Goal: Task Accomplishment & Management: Use online tool/utility

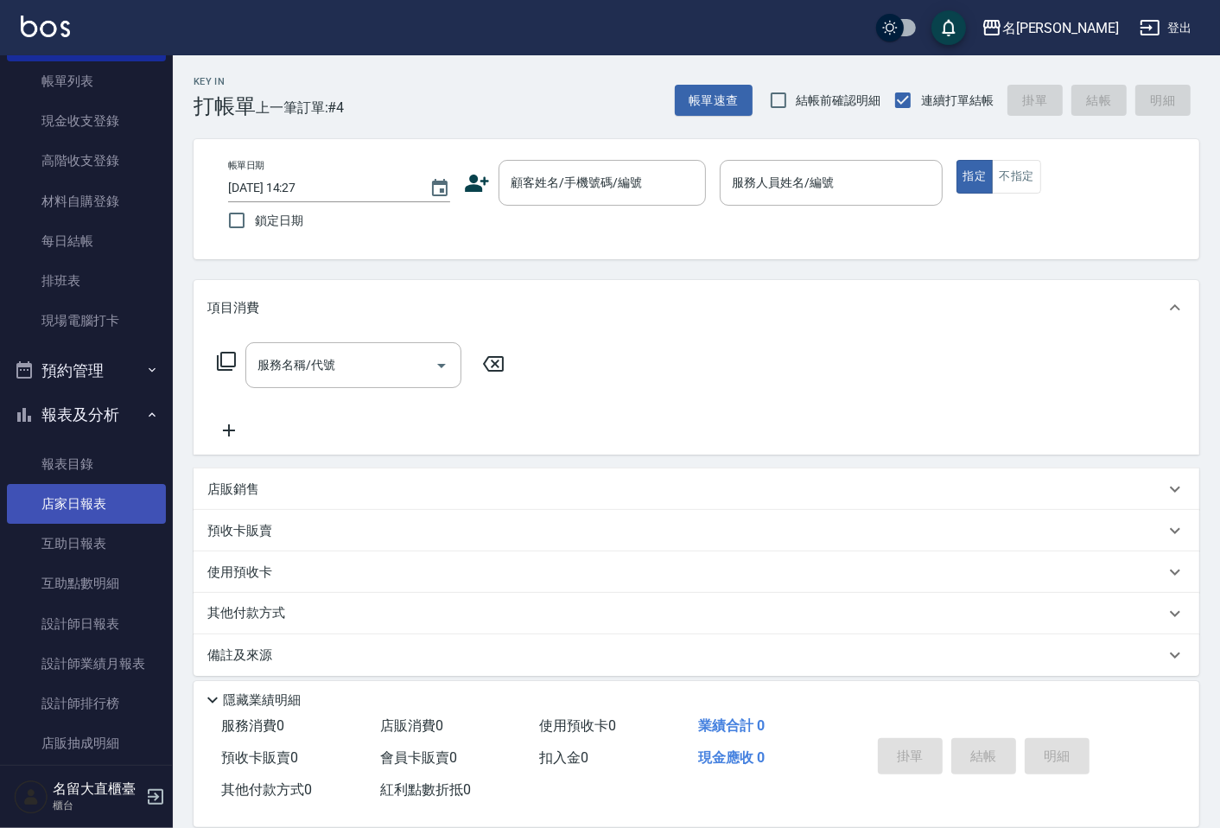
scroll to position [206, 0]
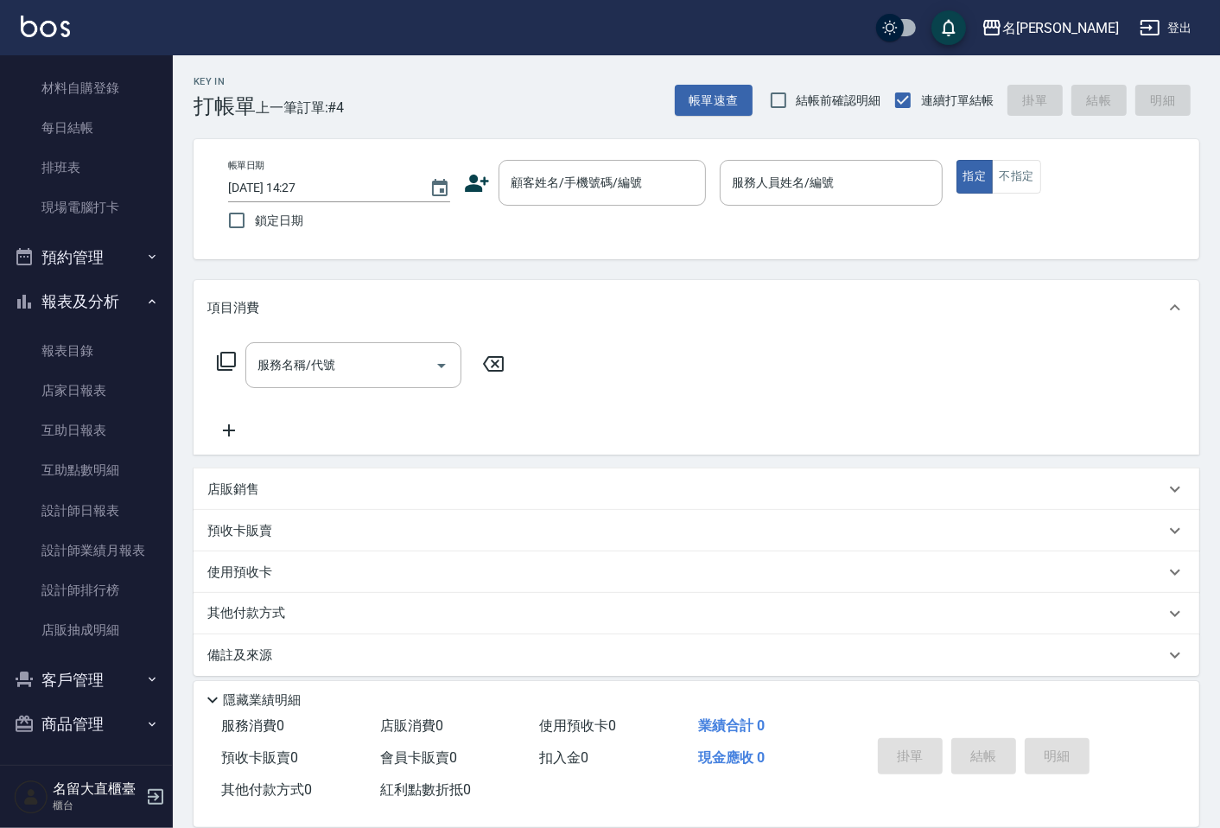
drag, startPoint x: 96, startPoint y: 679, endPoint x: 100, endPoint y: 658, distance: 21.2
click at [96, 679] on button "客戶管理" at bounding box center [86, 679] width 159 height 45
click at [116, 676] on button "客戶管理" at bounding box center [86, 679] width 159 height 45
click at [116, 687] on button "客戶管理" at bounding box center [86, 679] width 159 height 45
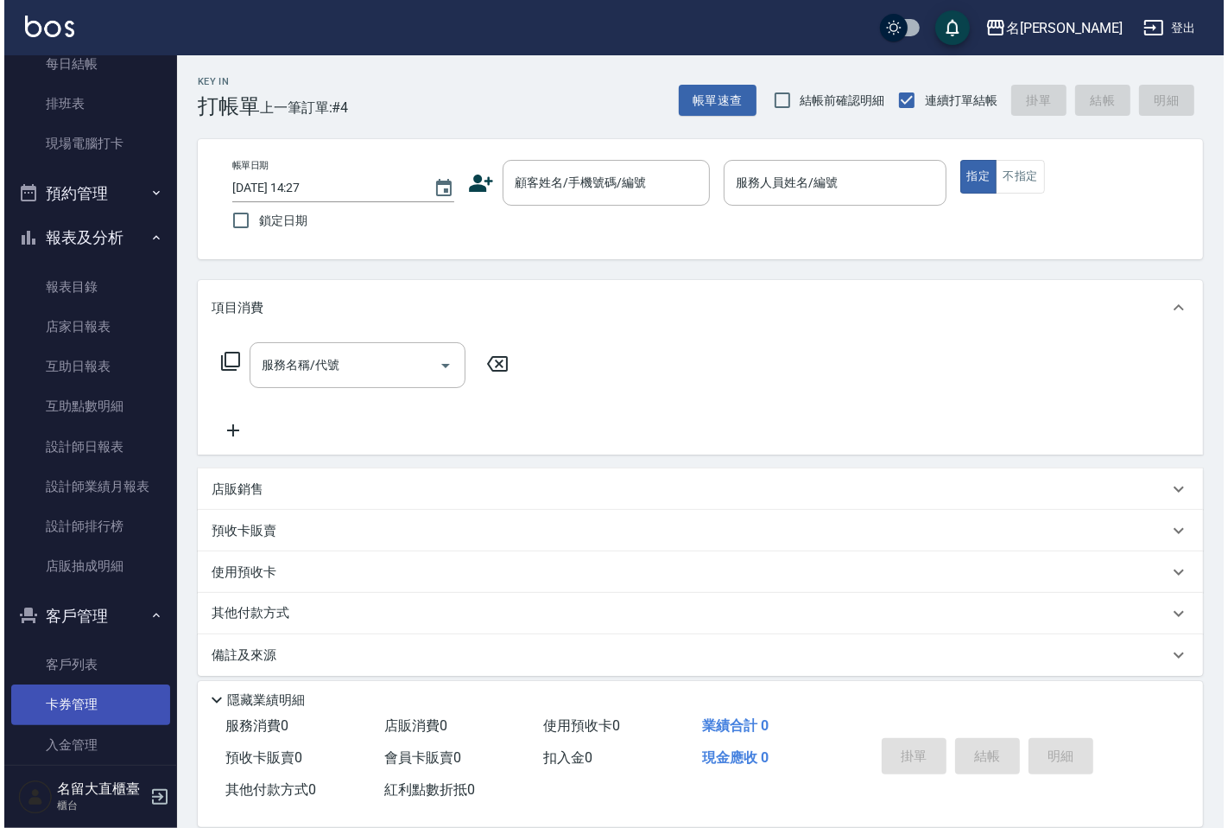
scroll to position [339, 0]
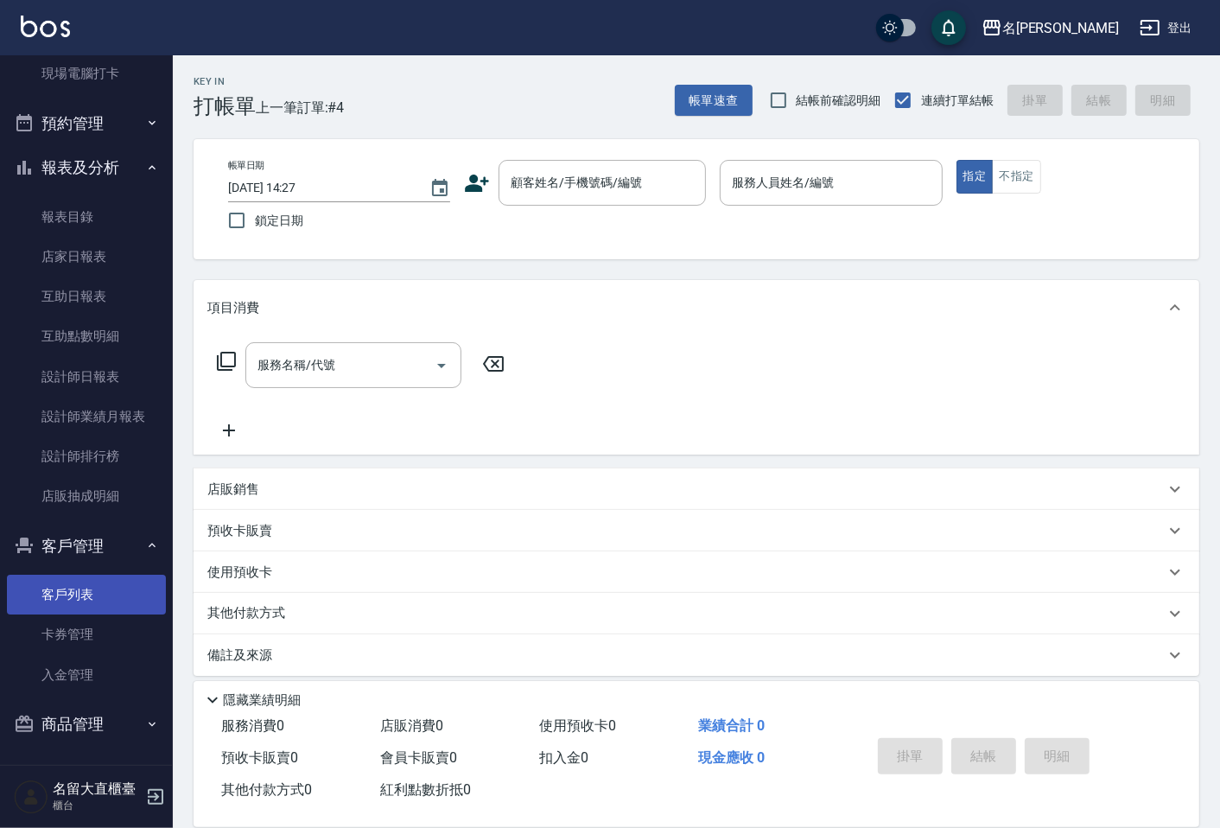
click at [88, 593] on link "客戶列表" at bounding box center [86, 594] width 159 height 40
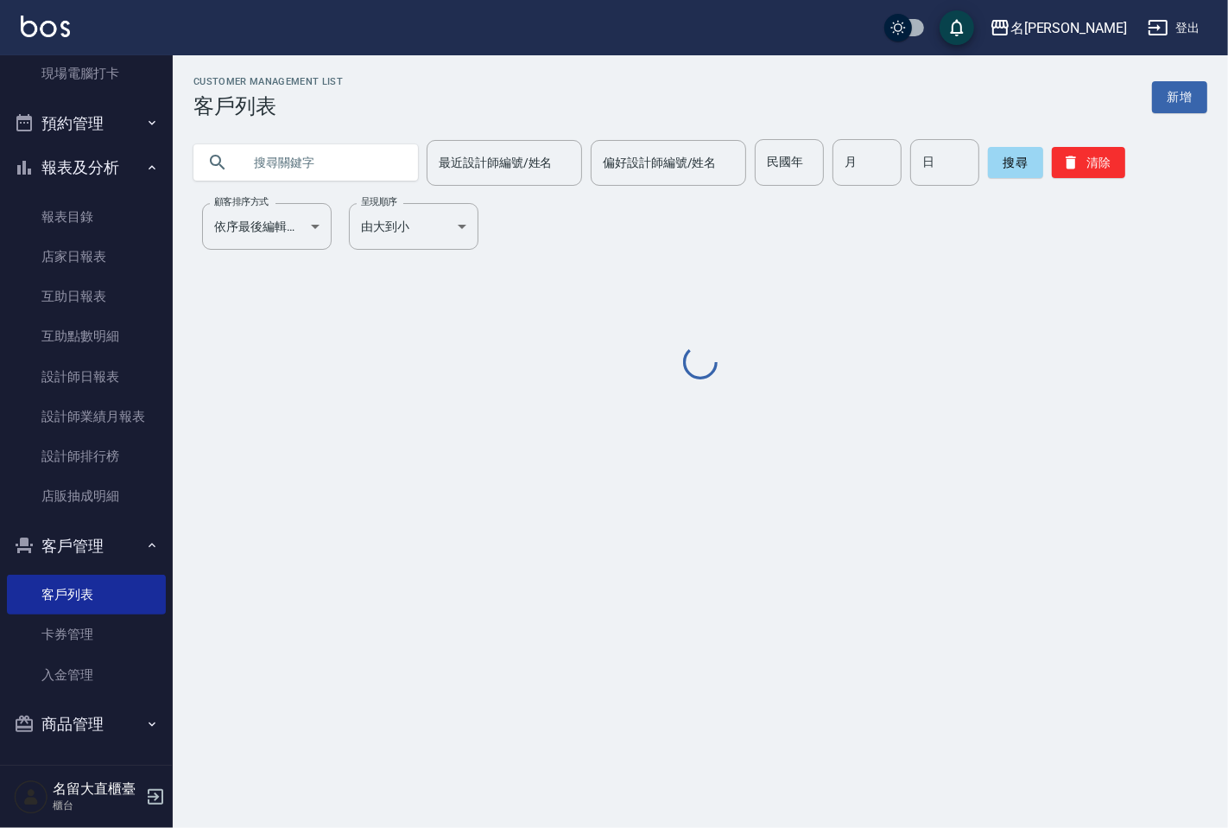
click at [324, 178] on input "text" at bounding box center [323, 162] width 162 height 47
type input "ㄔ"
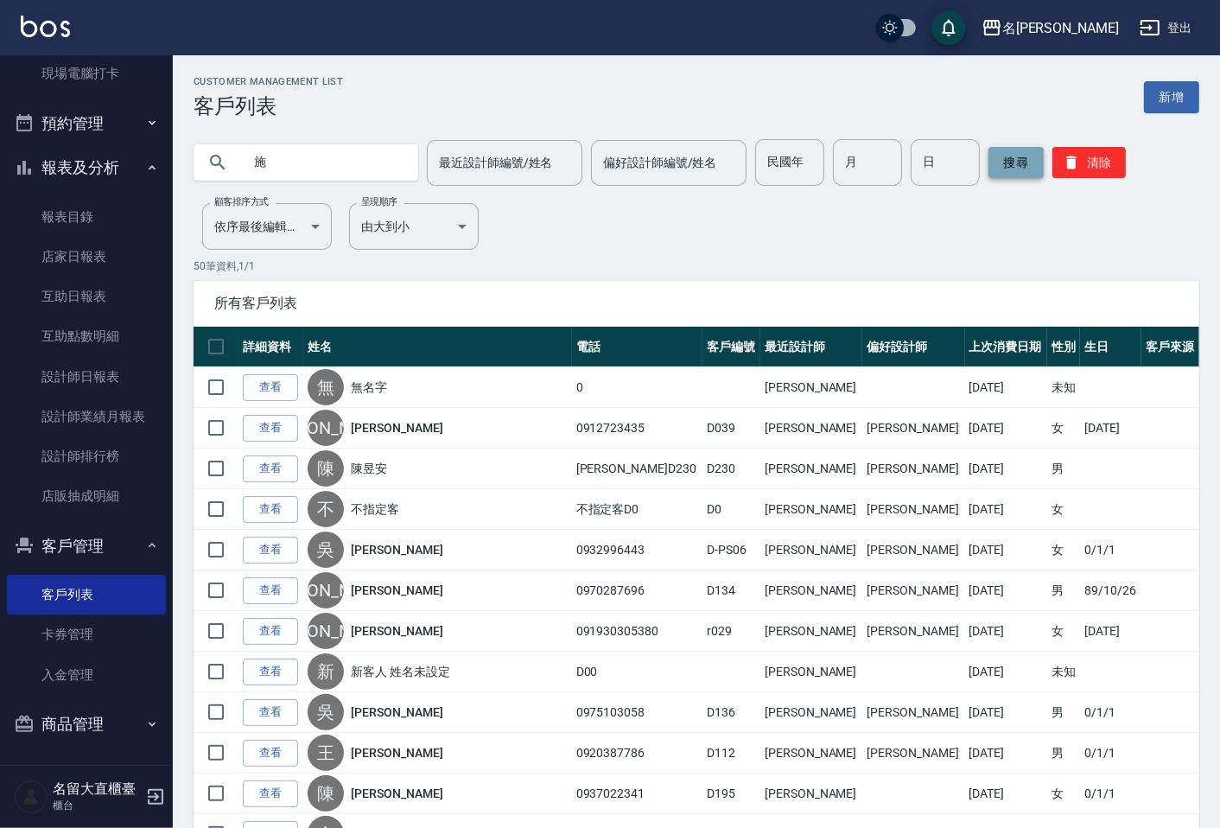
type input "施"
click at [1004, 164] on button "搜尋" at bounding box center [1015, 162] width 55 height 31
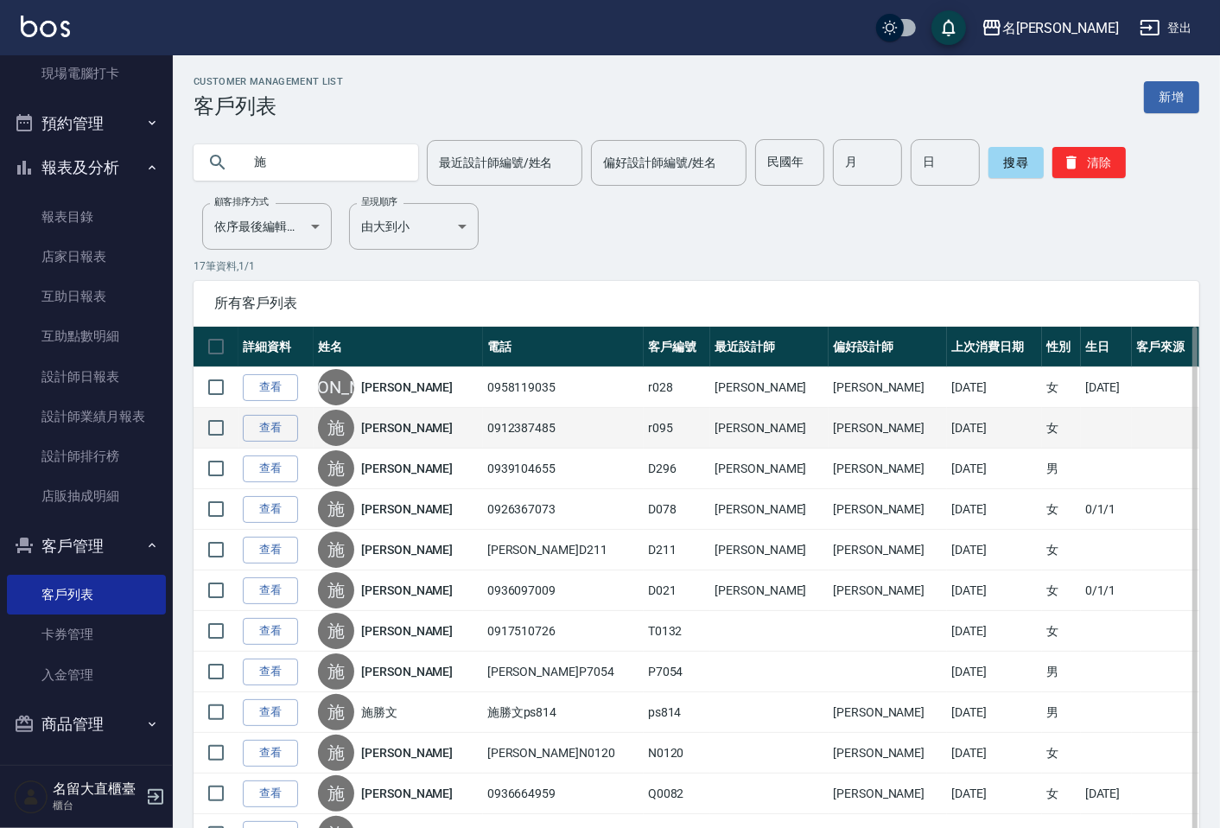
click at [298, 416] on td "查看" at bounding box center [275, 428] width 75 height 41
click at [281, 428] on link "查看" at bounding box center [270, 428] width 55 height 27
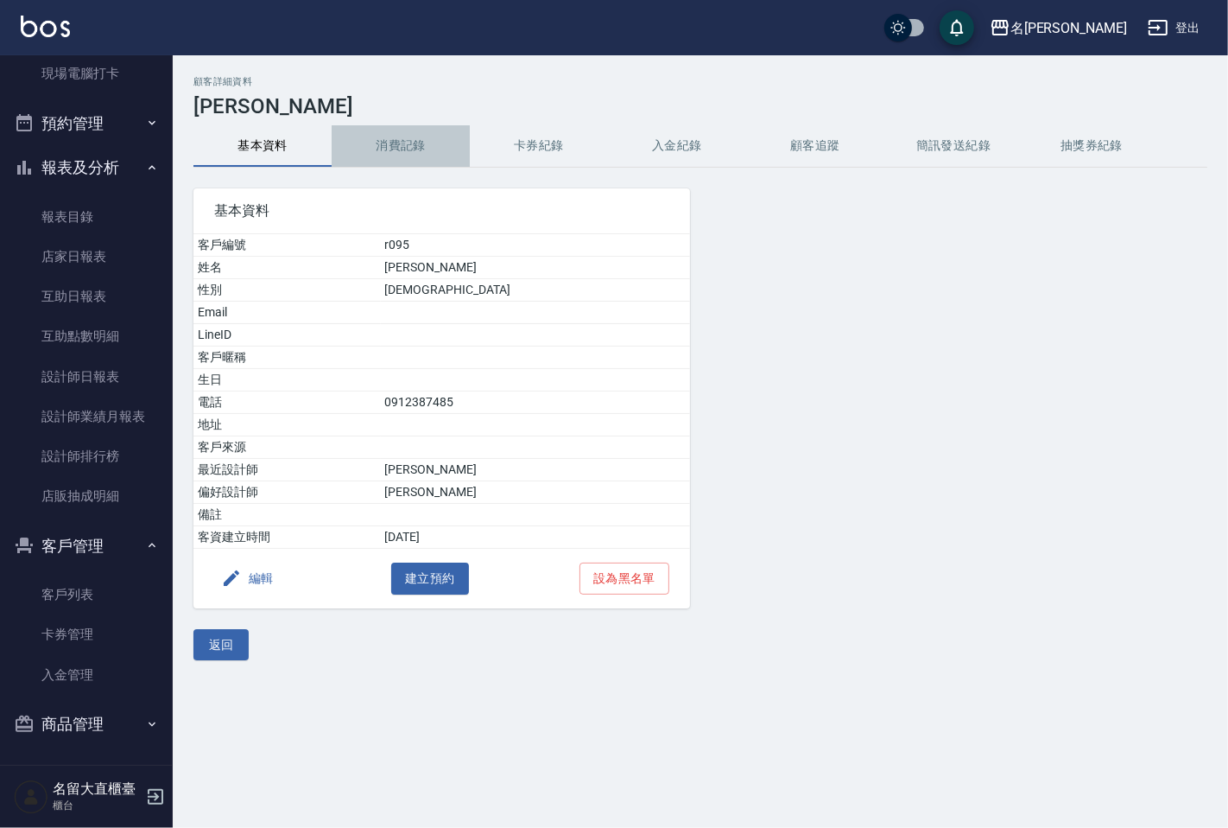
click at [406, 156] on button "消費記錄" at bounding box center [401, 145] width 138 height 41
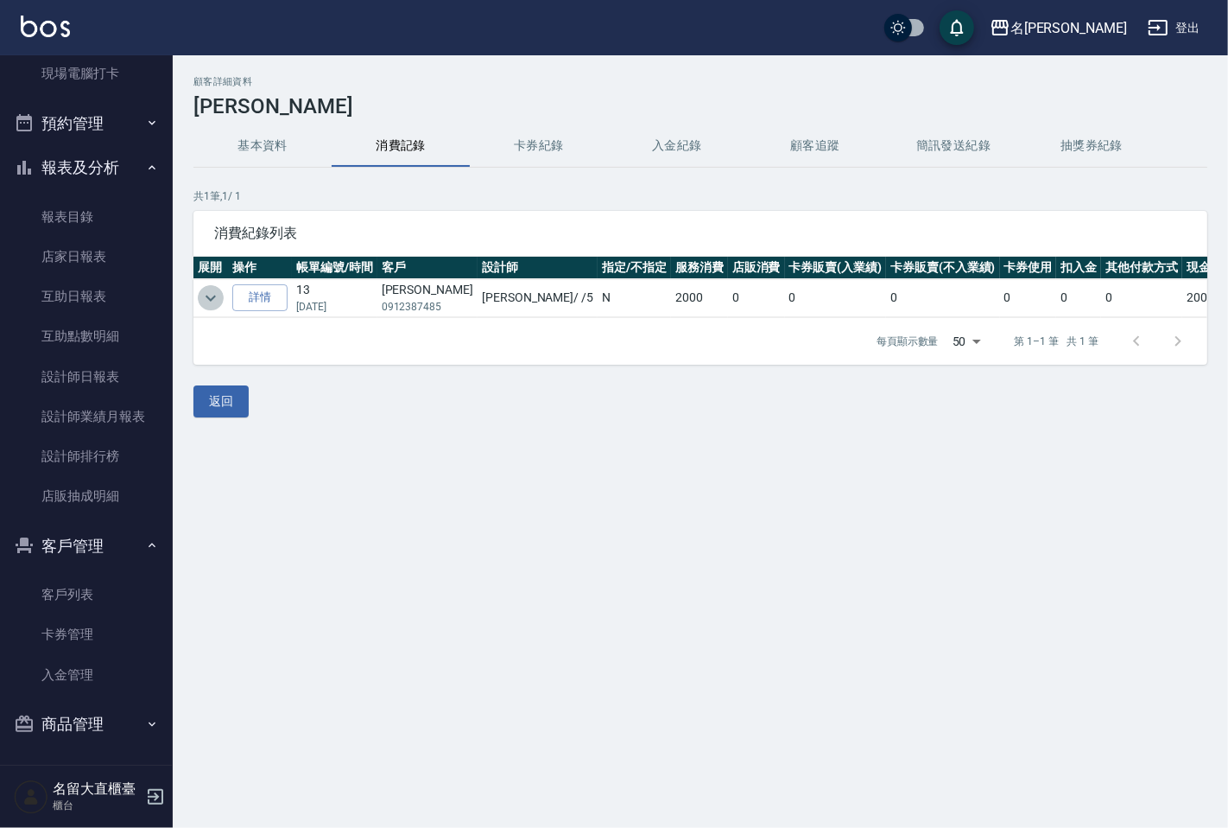
click at [202, 295] on icon "expand row" at bounding box center [210, 298] width 21 height 21
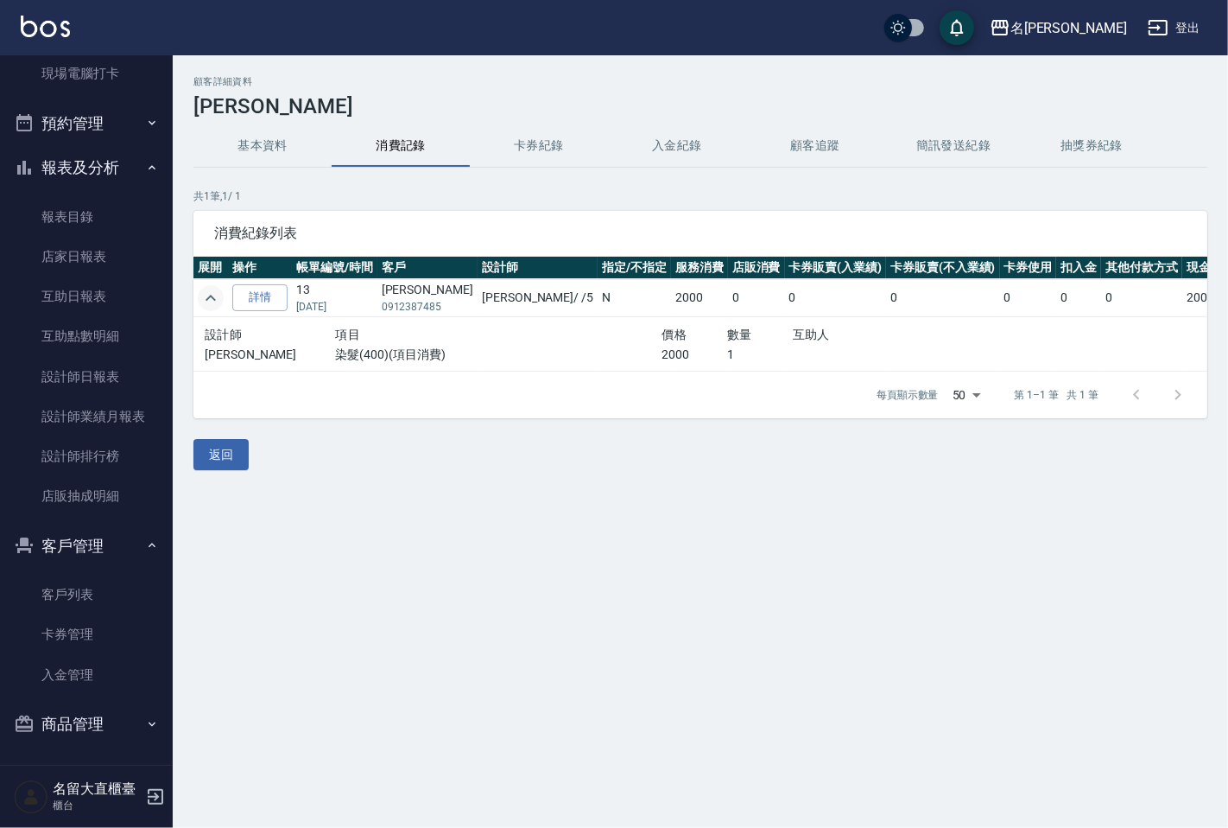
click at [202, 295] on icon "expand row" at bounding box center [210, 298] width 21 height 21
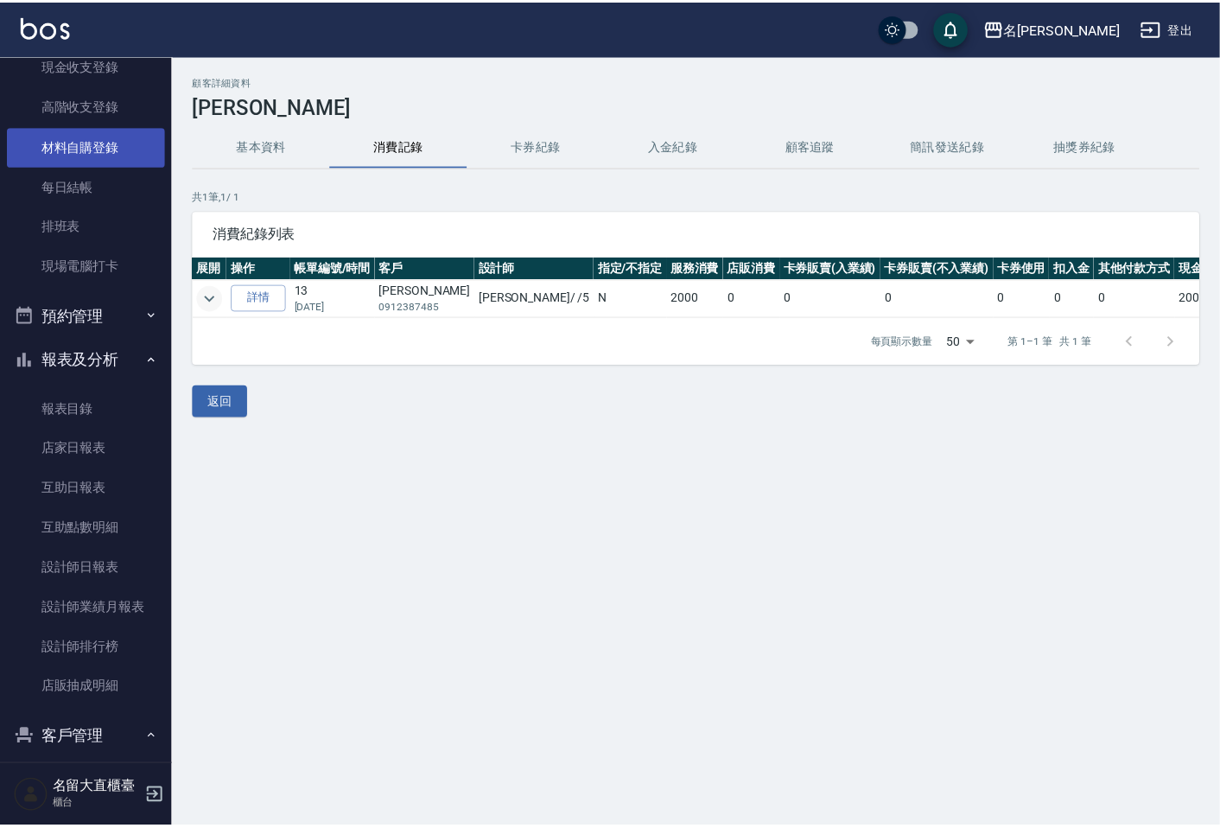
scroll to position [52, 0]
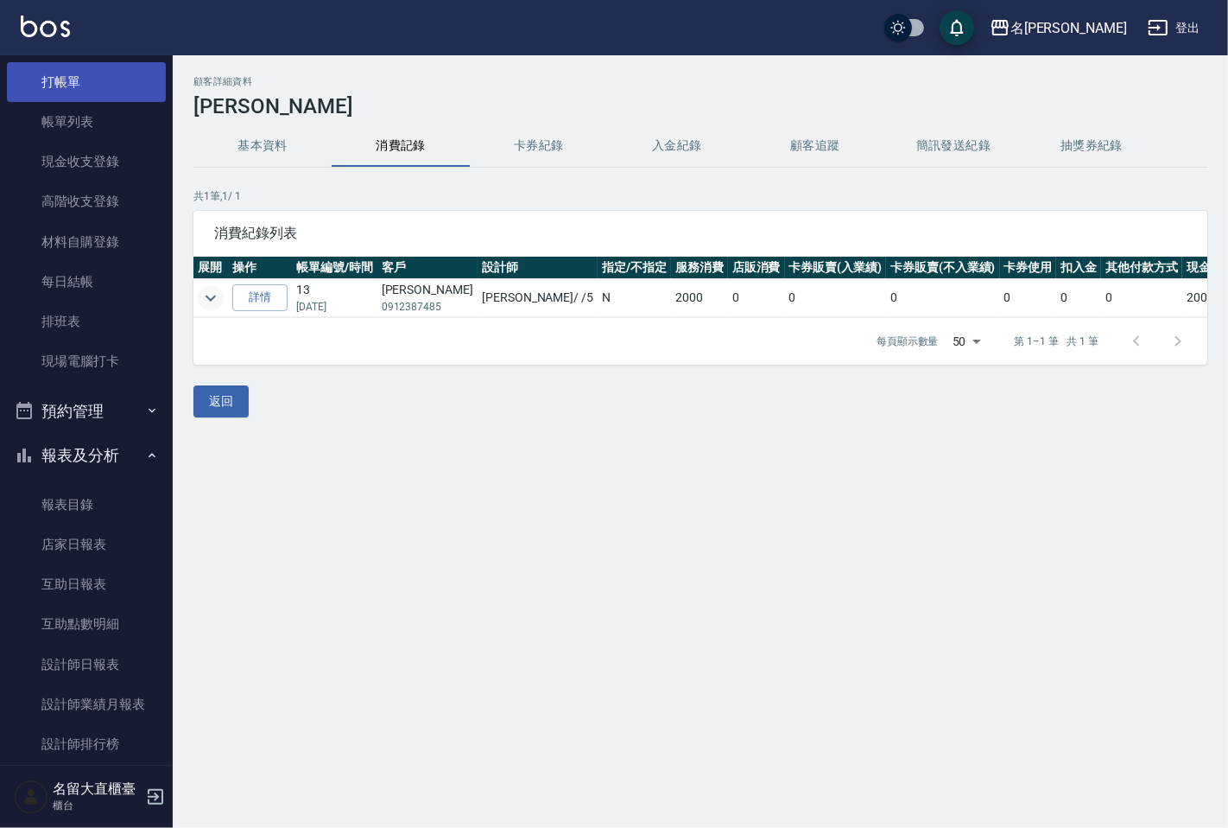
click at [71, 93] on link "打帳單" at bounding box center [86, 82] width 159 height 40
